Goal: Information Seeking & Learning: Learn about a topic

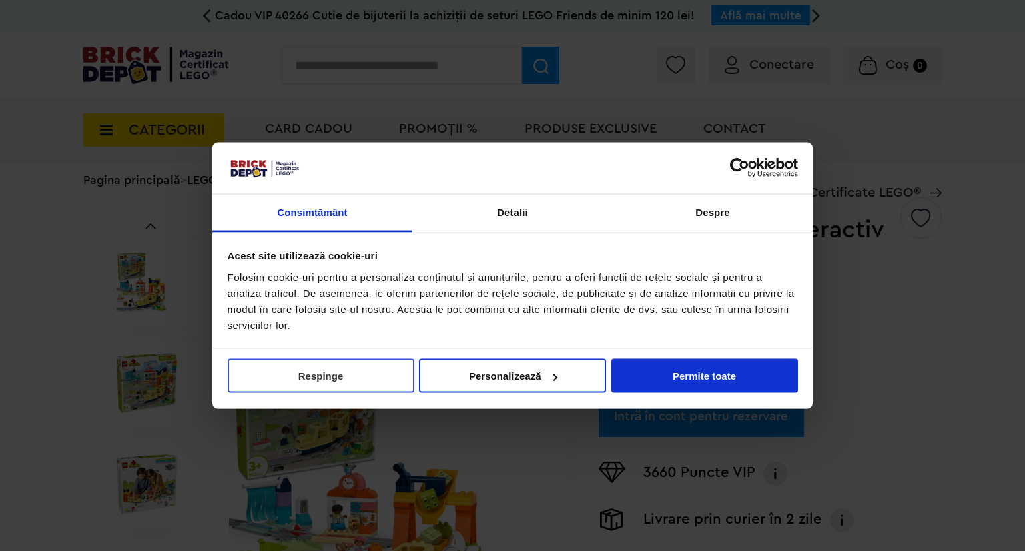
click at [378, 378] on button "Respinge" at bounding box center [321, 376] width 187 height 34
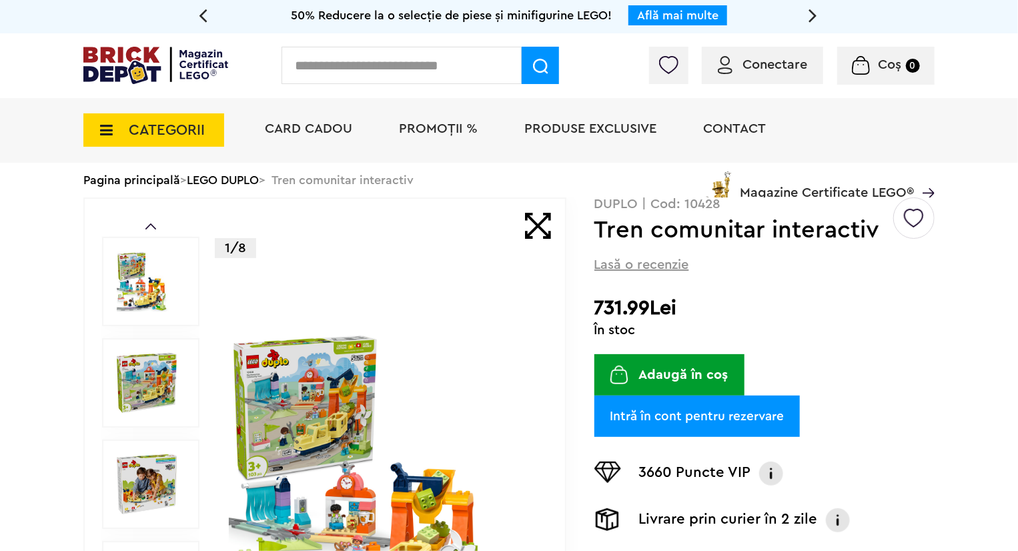
click at [878, 190] on span "Magazine Certificate LEGO®" at bounding box center [827, 184] width 174 height 31
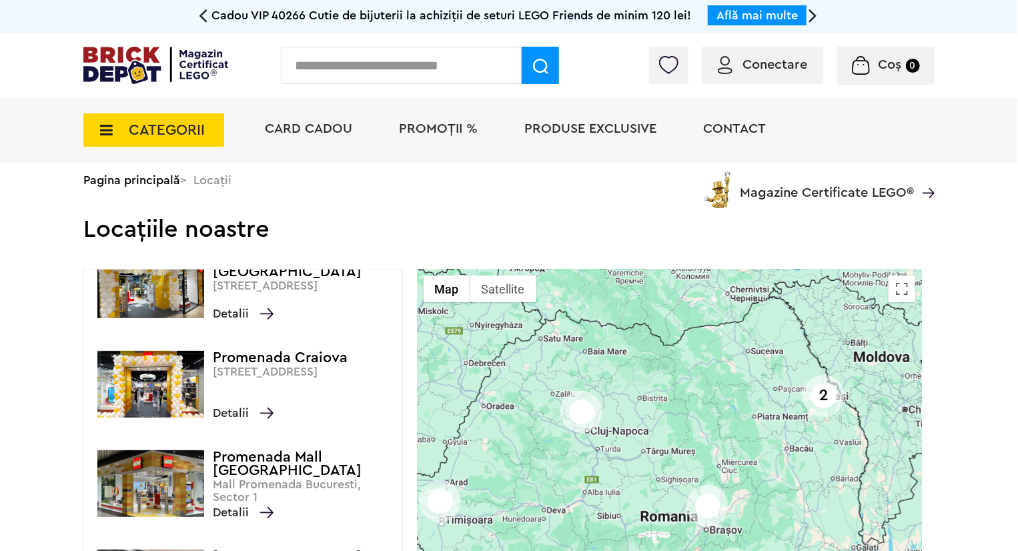
scroll to position [133, 0]
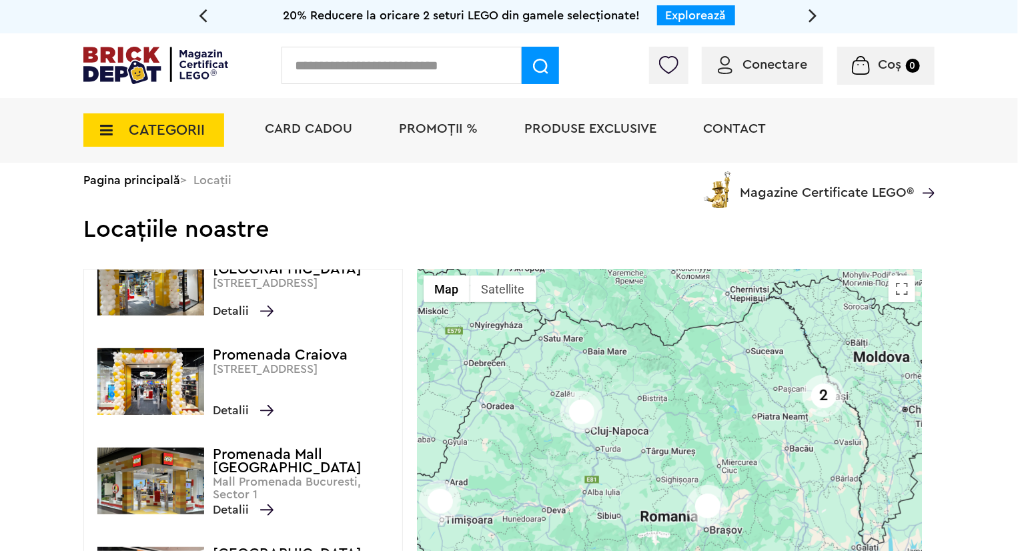
click at [244, 310] on span "Detalii" at bounding box center [243, 311] width 61 height 19
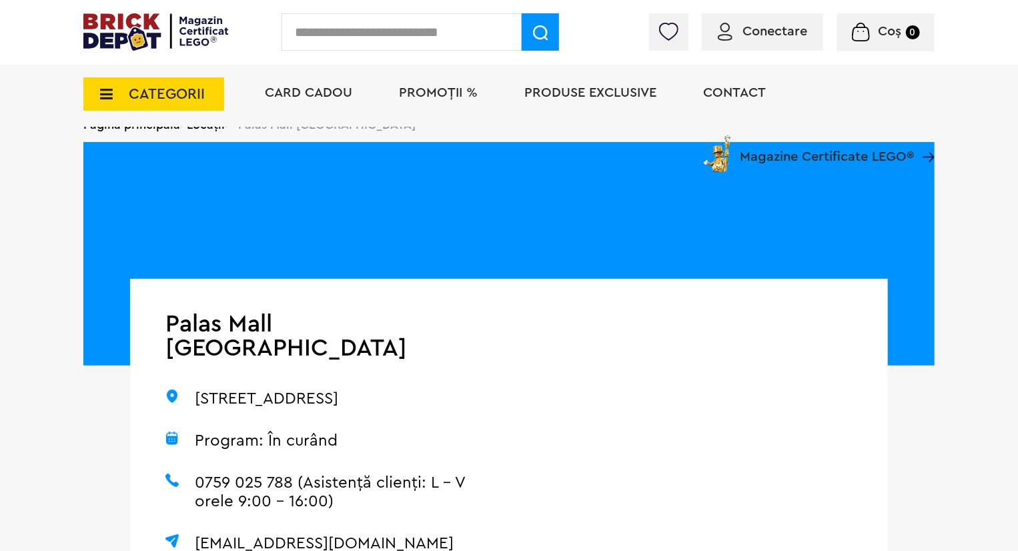
scroll to position [267, 0]
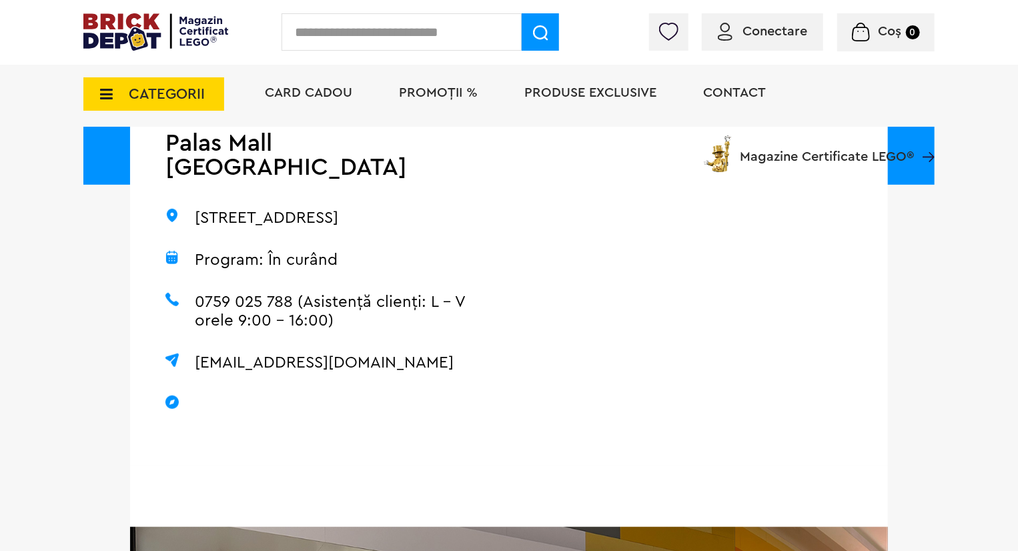
click at [357, 440] on div "Palas Mall Iași Strada Palas 7A, Palas Mall nivel 0, Iași 700259 Program: În cu…" at bounding box center [319, 282] width 379 height 368
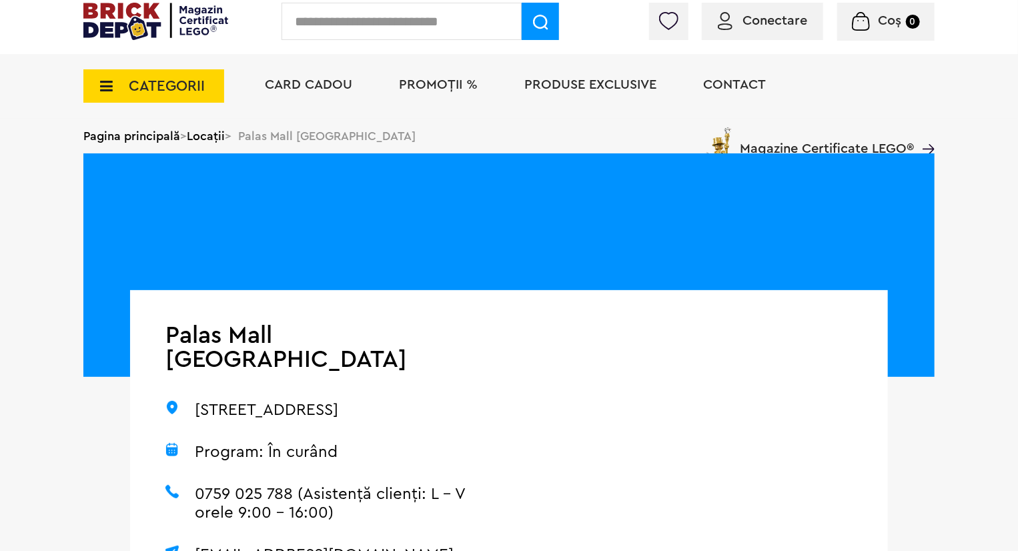
scroll to position [0, 0]
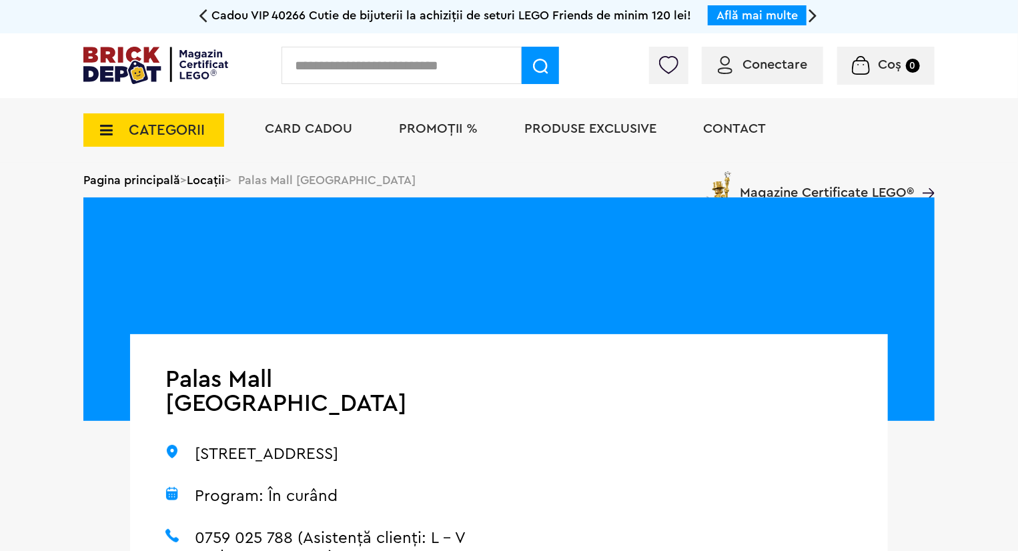
click at [463, 126] on span "PROMOȚII %" at bounding box center [438, 128] width 79 height 13
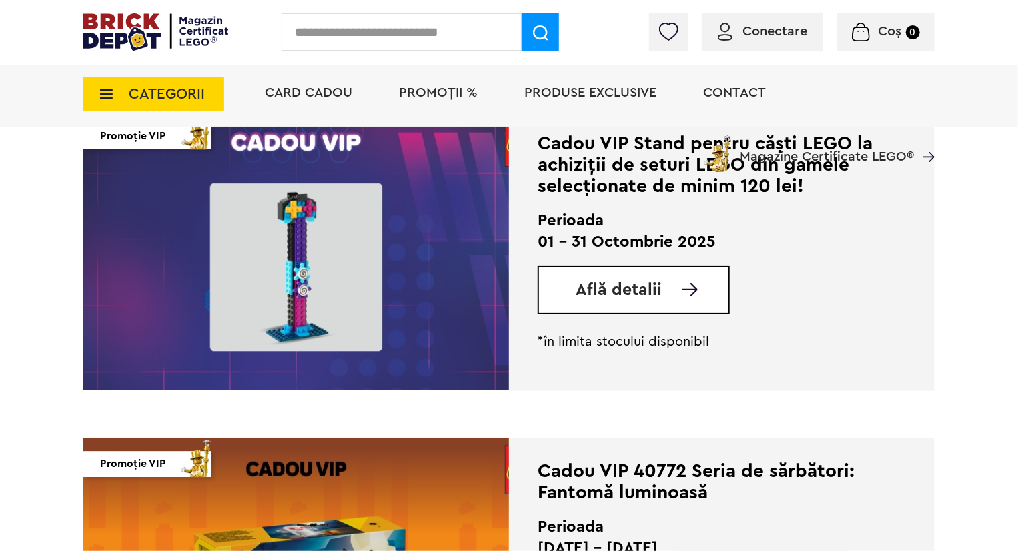
scroll to position [1602, 0]
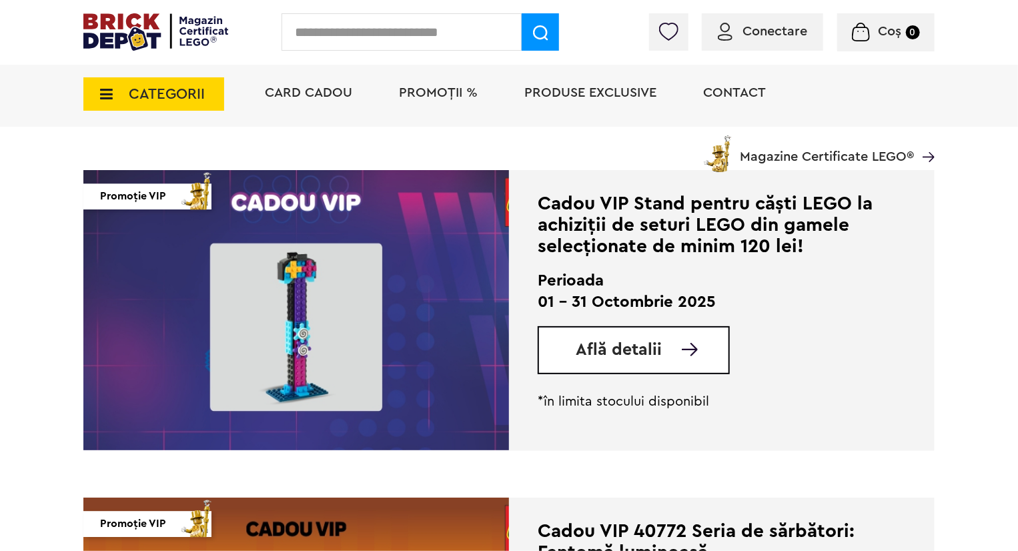
click at [614, 354] on span "Află detalii" at bounding box center [619, 350] width 86 height 17
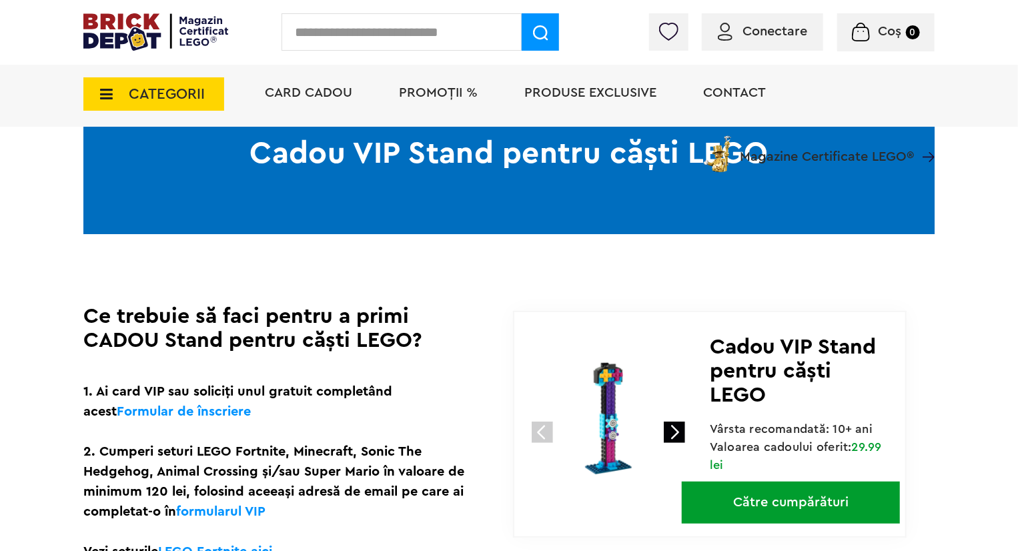
scroll to position [267, 0]
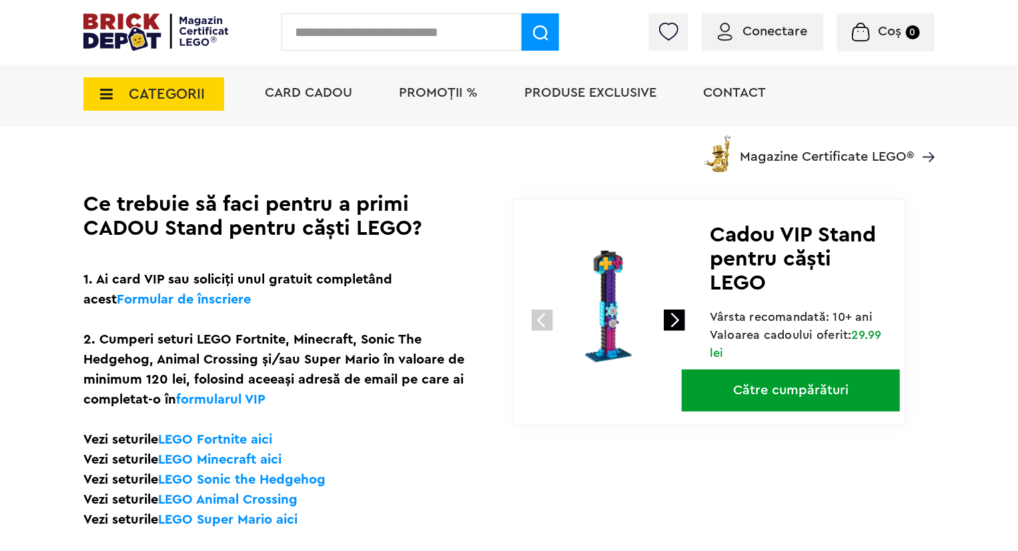
click at [675, 318] on link at bounding box center [674, 320] width 21 height 21
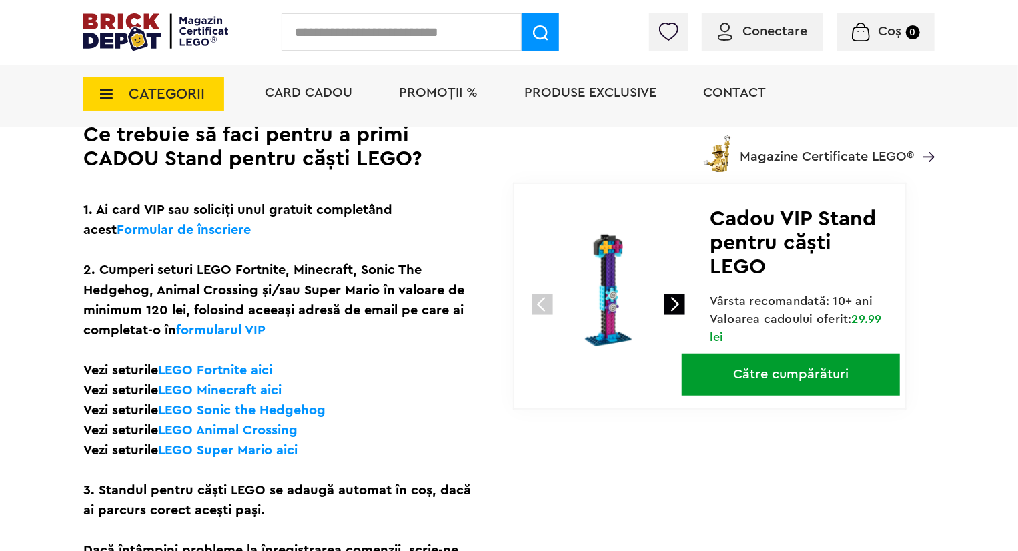
scroll to position [334, 0]
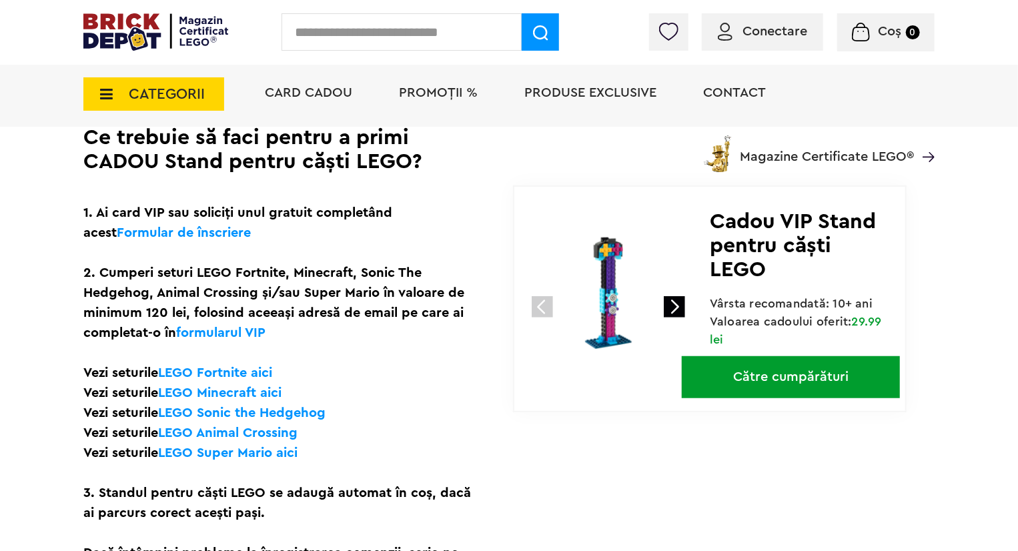
click at [801, 376] on link "Către cumpărături" at bounding box center [791, 377] width 218 height 42
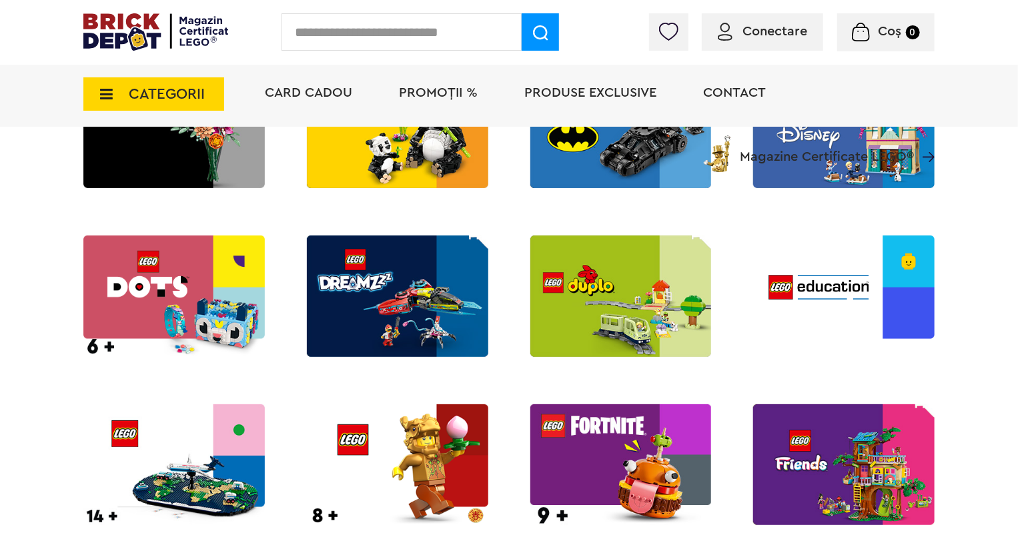
scroll to position [701, 0]
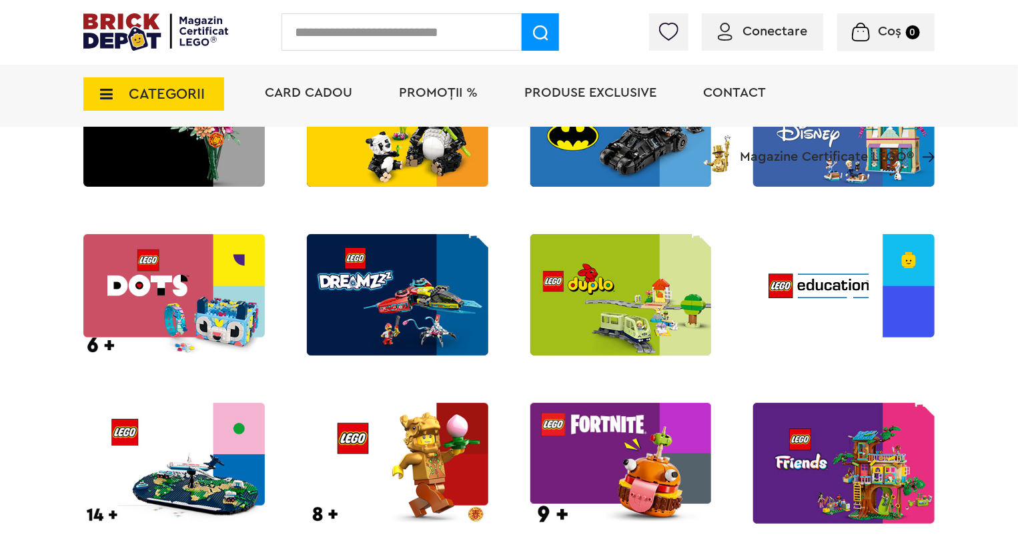
click at [593, 312] on img at bounding box center [622, 294] width 182 height 121
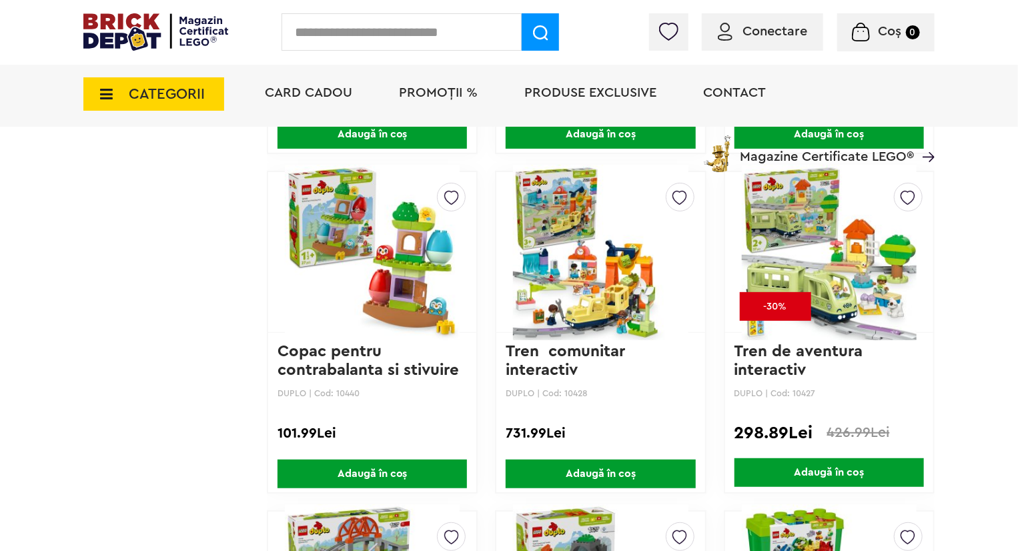
scroll to position [2736, 0]
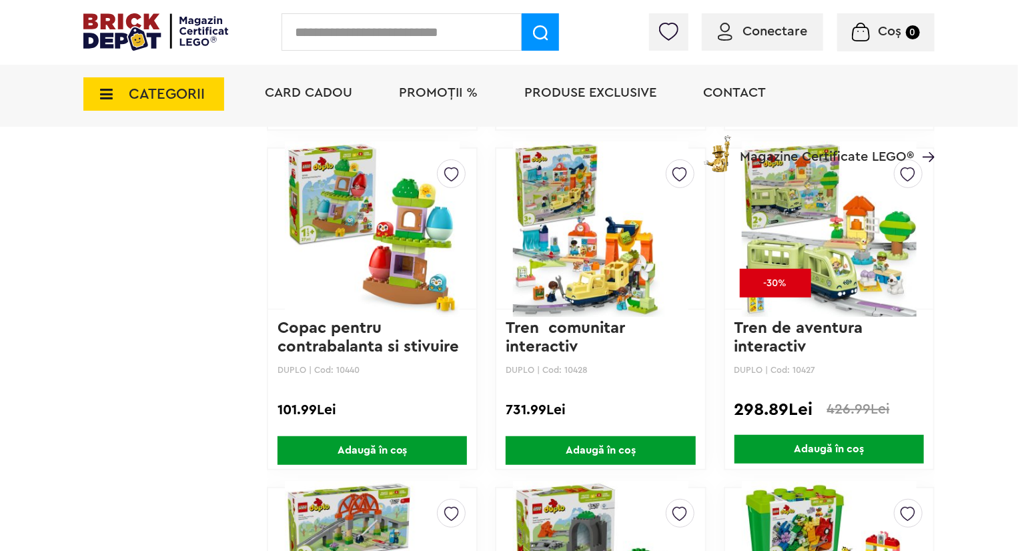
click at [543, 324] on link "Tren comunitar interactiv" at bounding box center [568, 337] width 124 height 35
